Goal: Navigation & Orientation: Find specific page/section

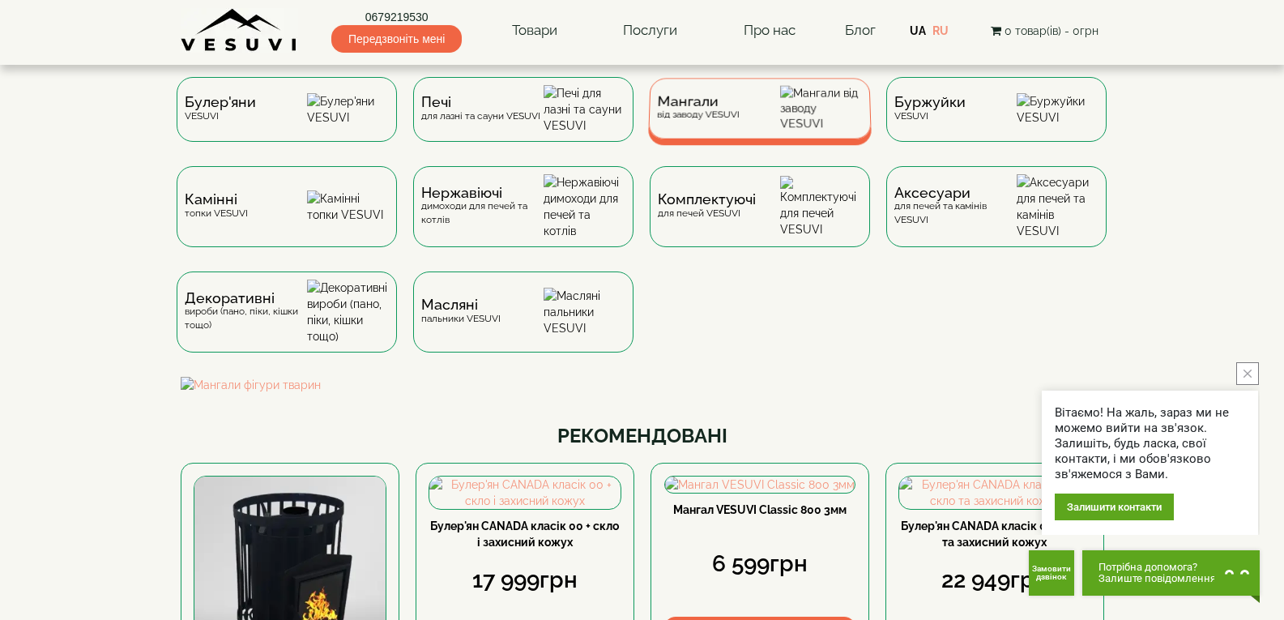
click at [802, 123] on img at bounding box center [821, 108] width 83 height 45
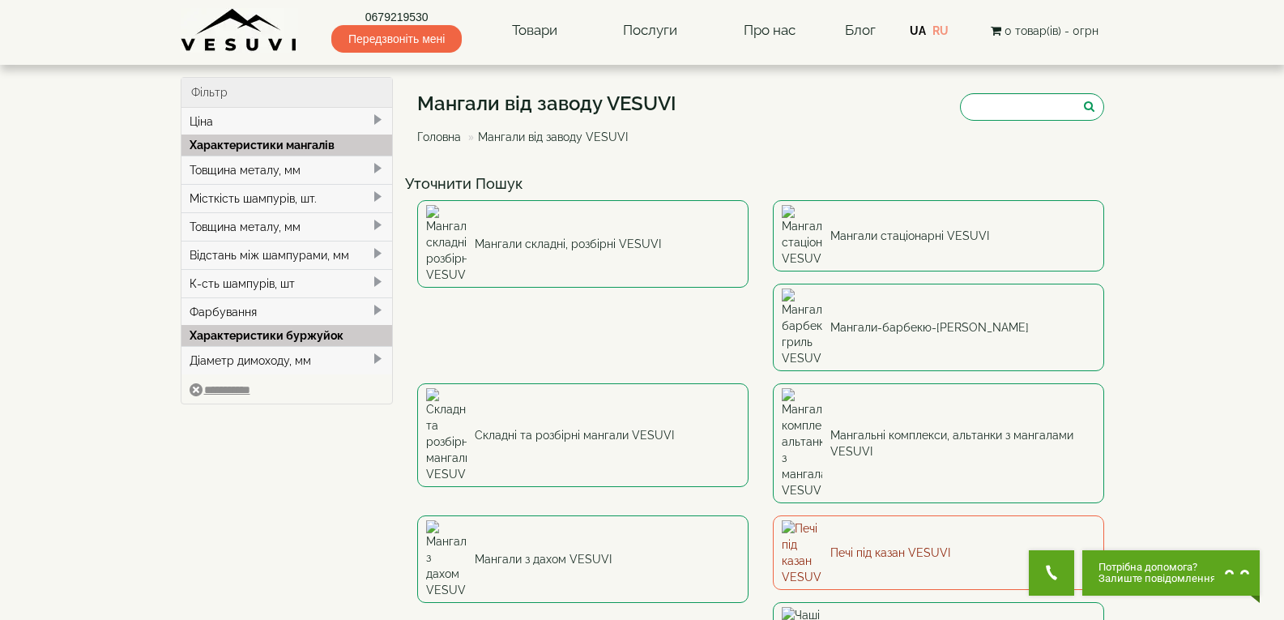
click at [773, 515] on link "Печі під казан VESUVI" at bounding box center [938, 552] width 331 height 75
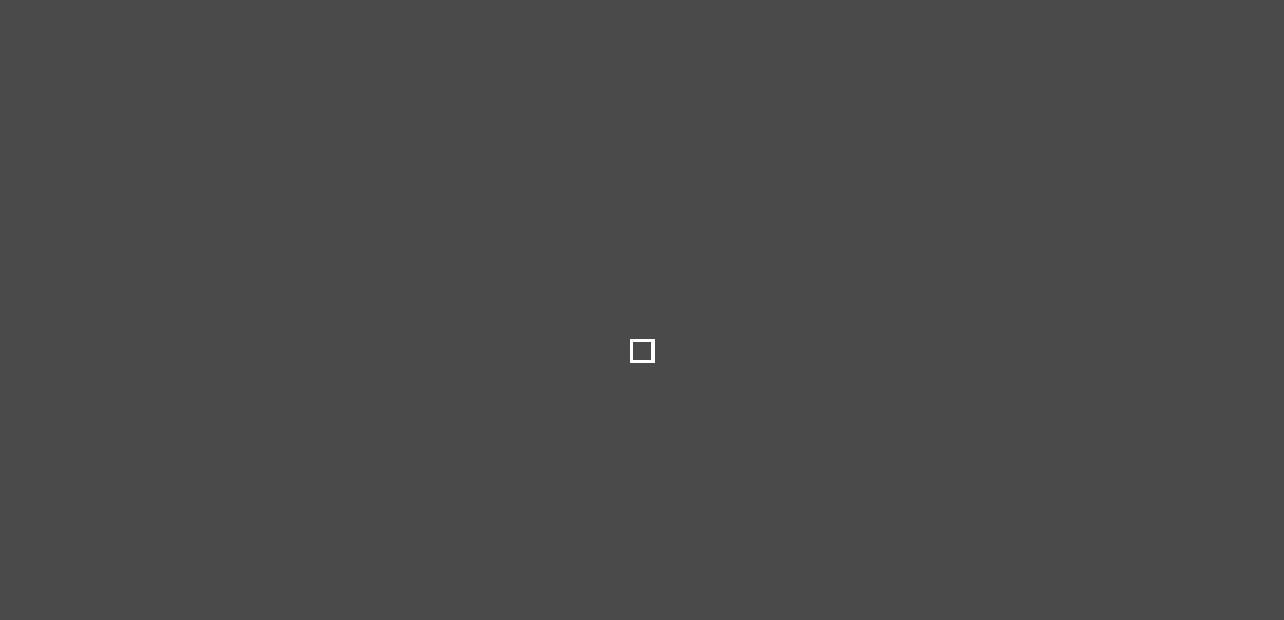
type input "***"
type input "*****"
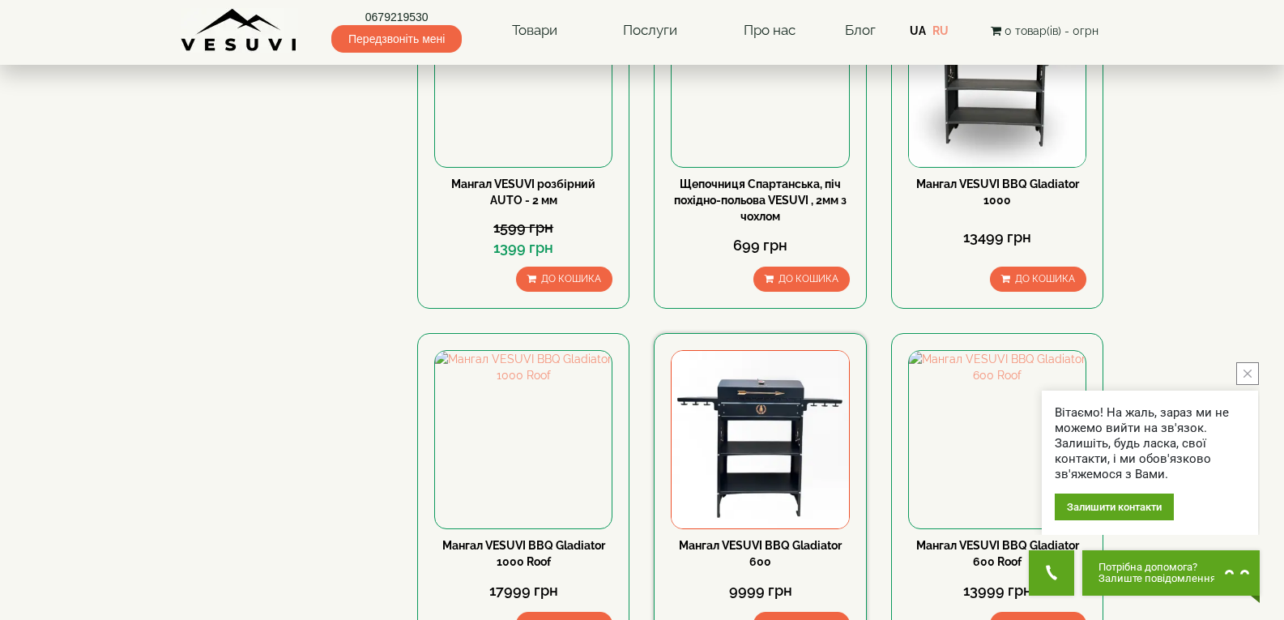
scroll to position [1134, 0]
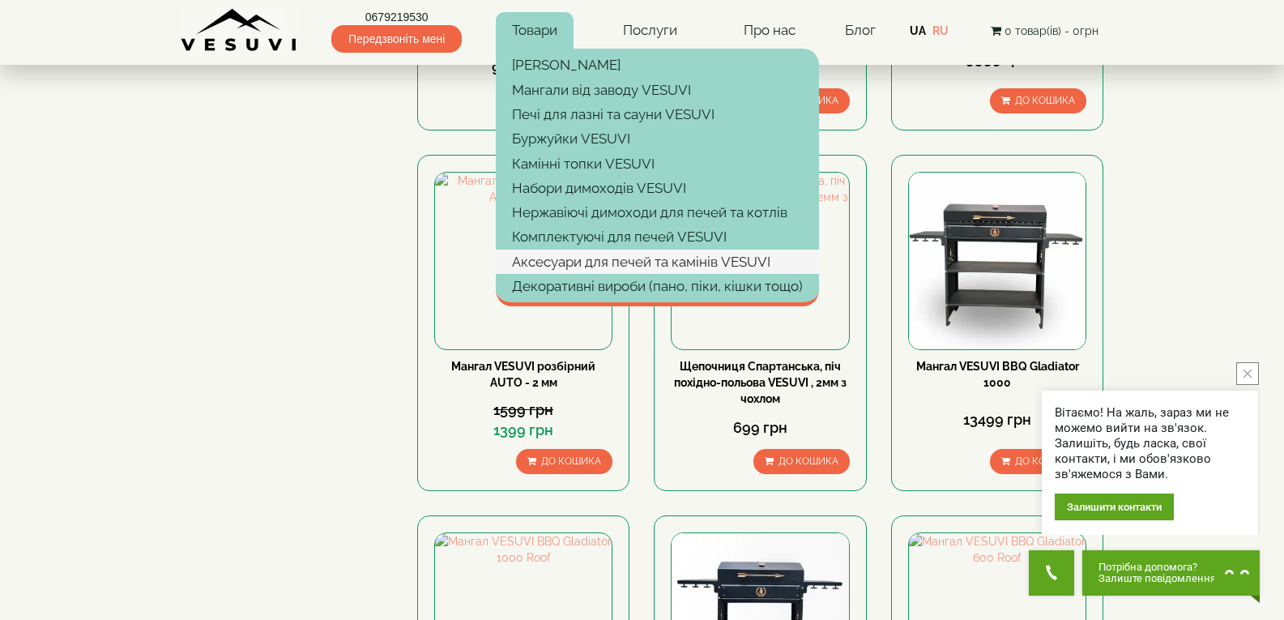
click at [566, 250] on link "Аксесуари для печей та камінів VESUVI" at bounding box center [657, 261] width 323 height 24
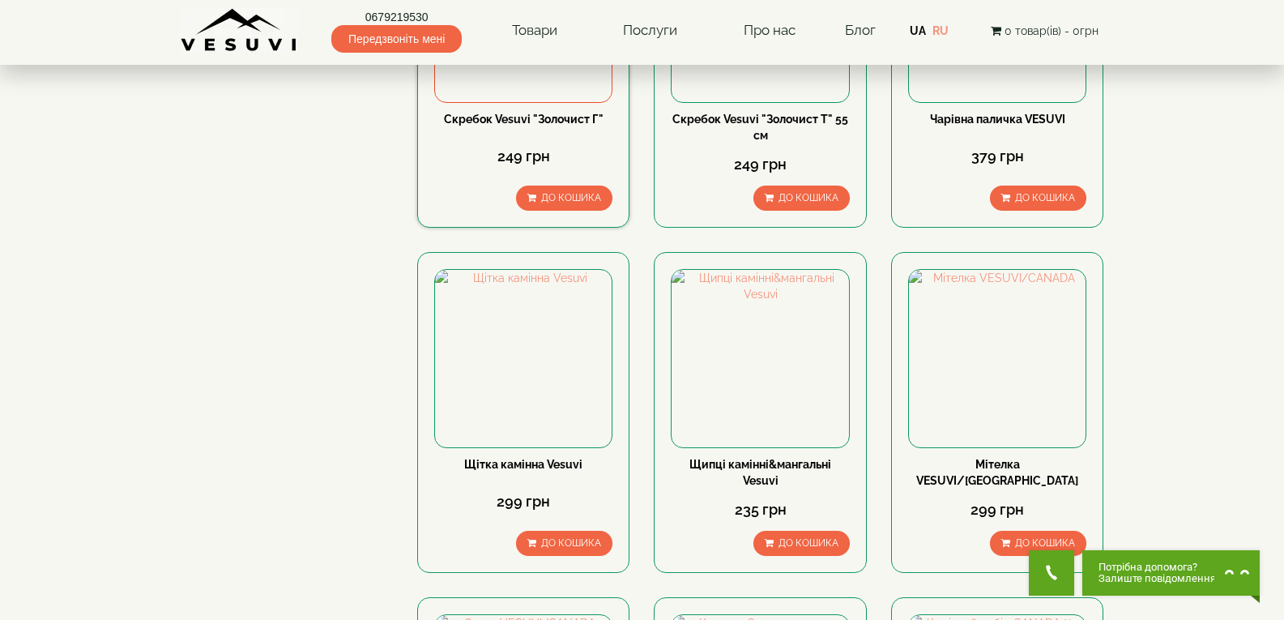
scroll to position [972, 0]
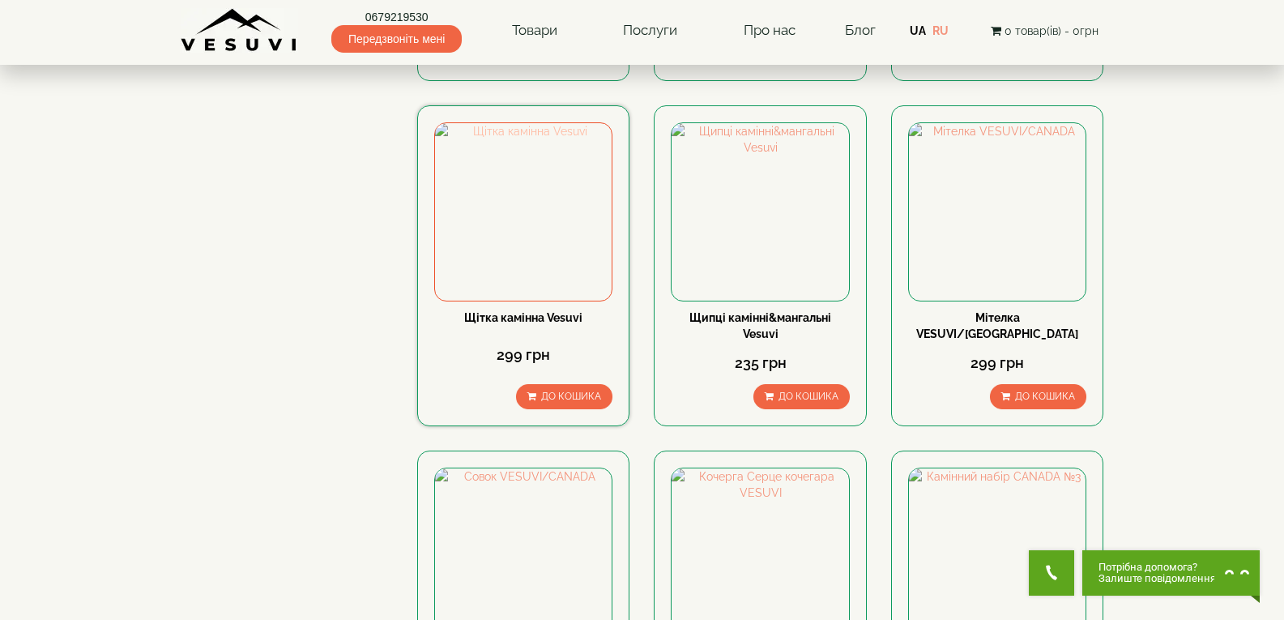
click at [540, 156] on img at bounding box center [523, 211] width 177 height 177
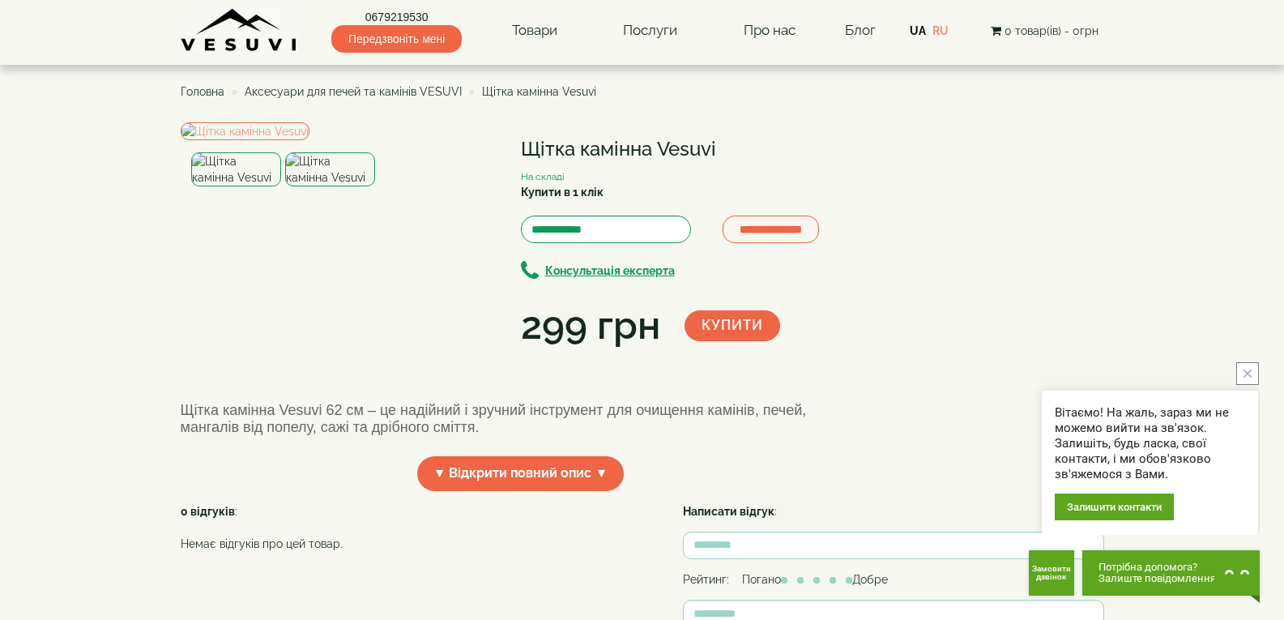
drag, startPoint x: 520, startPoint y: 157, endPoint x: 837, endPoint y: 151, distance: 316.7
click at [837, 151] on h1 "Щітка камінна Vesuvi" at bounding box center [691, 148] width 340 height 21
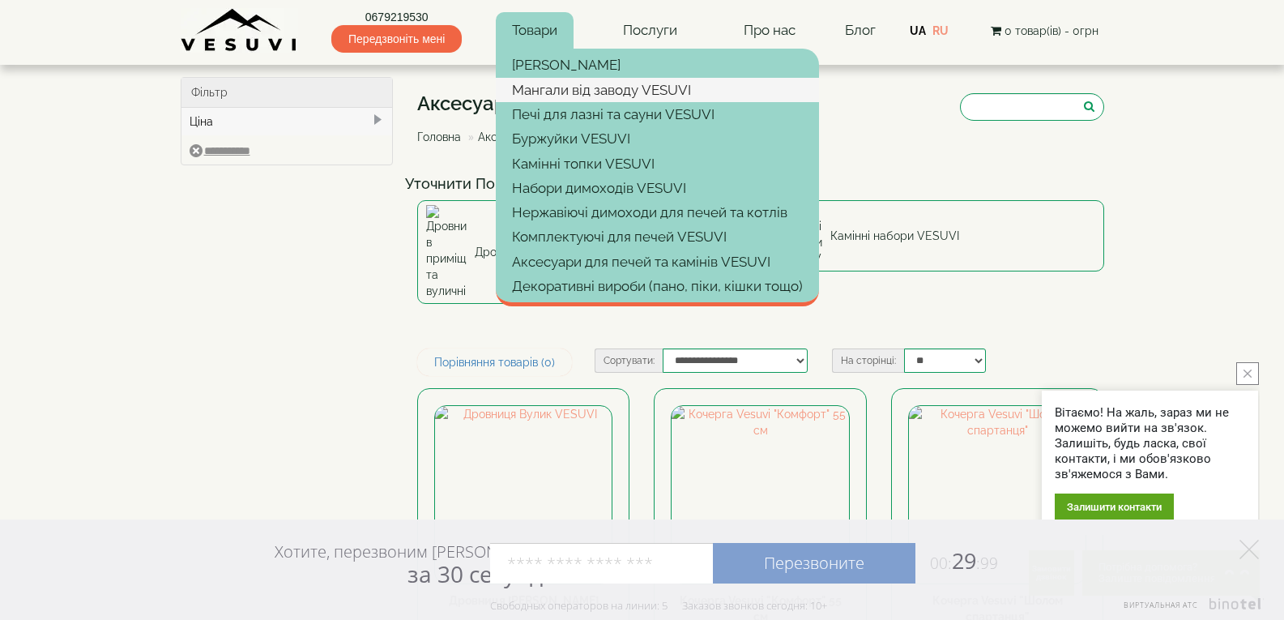
click at [579, 80] on link "Мангали від заводу VESUVI" at bounding box center [657, 90] width 323 height 24
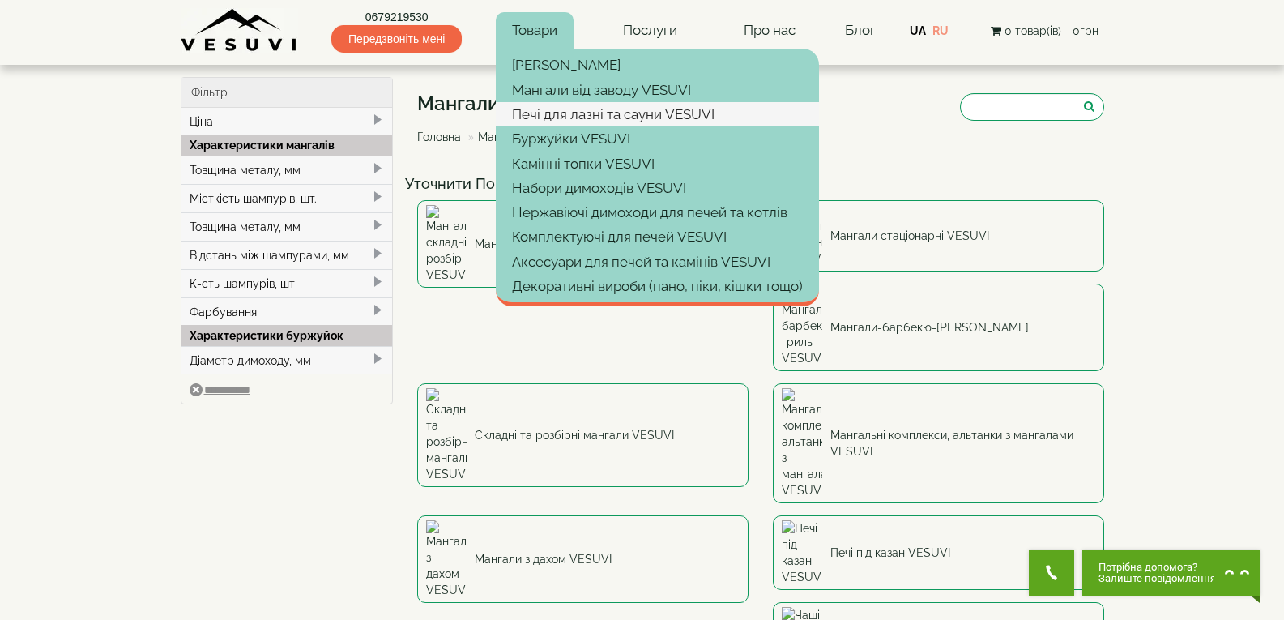
click at [578, 117] on link "Печі для лазні та сауни VESUVI" at bounding box center [657, 114] width 323 height 24
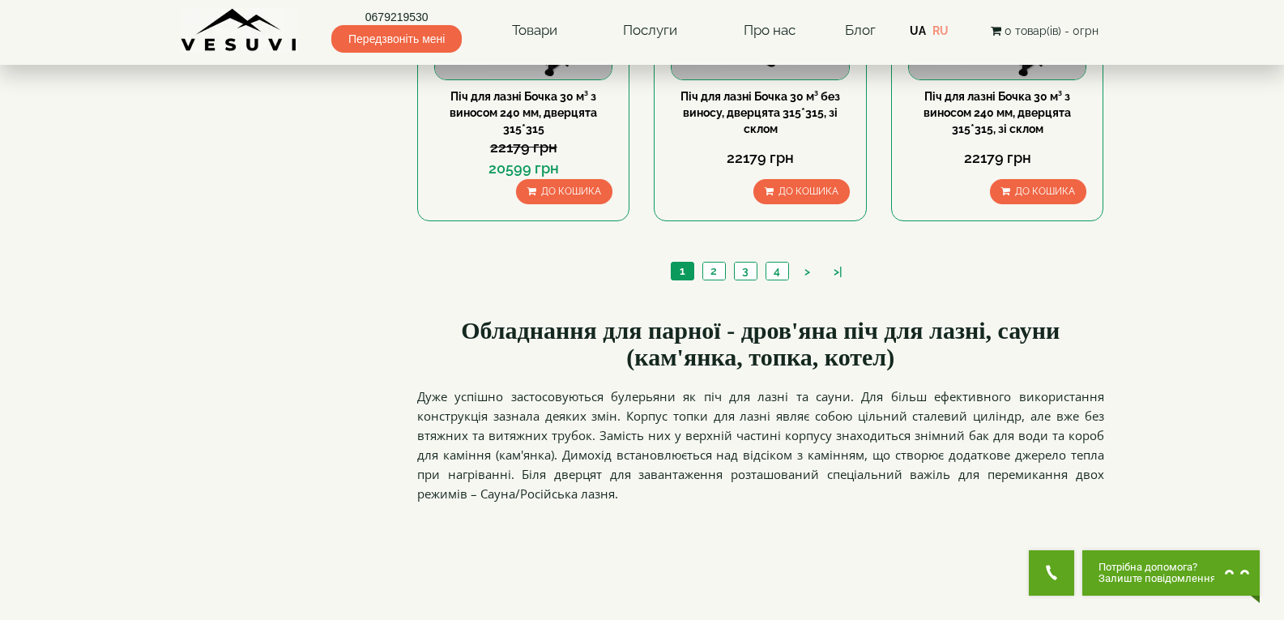
scroll to position [2025, 0]
